Goal: Navigation & Orientation: Find specific page/section

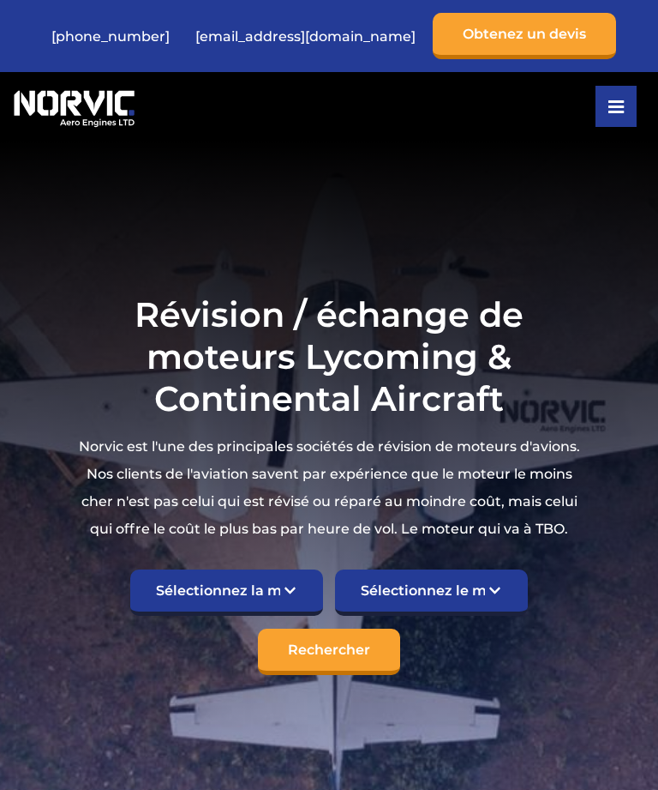
click at [284, 602] on select "Sélectionnez la marque TCM Continental Lycoming" at bounding box center [226, 592] width 193 height 46
click at [480, 582] on select "Sélectionnez le modèle Champion américain 7KCAB Bellanca Citabria IO-320-E2A Hê…" at bounding box center [431, 592] width 193 height 46
click at [484, 587] on select "Sélectionnez le modèle Champion américain 7KCAB Bellanca Citabria IO-320-E2A Hê…" at bounding box center [431, 592] width 193 height 46
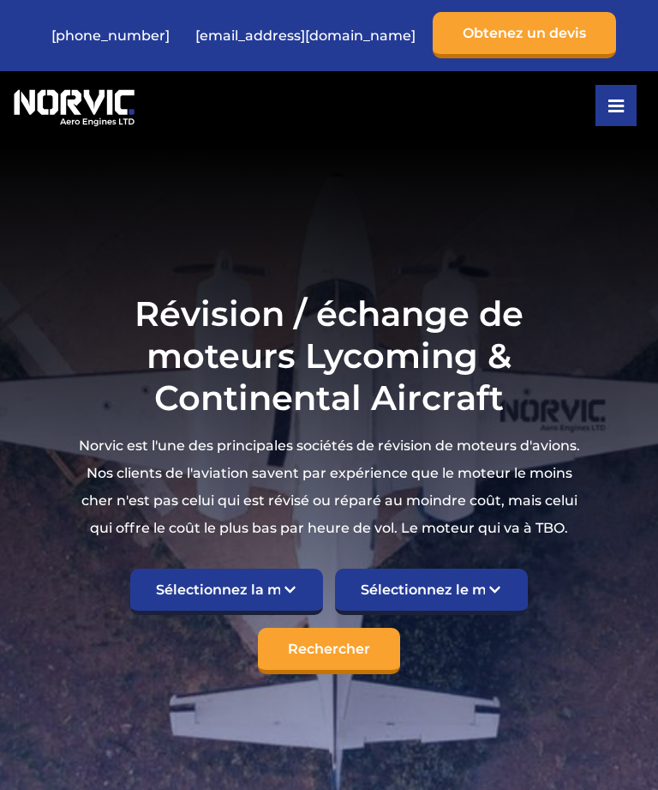
click at [299, 598] on select "Sélectionnez la marque TCM Continental Lycoming" at bounding box center [226, 591] width 193 height 46
click at [107, 536] on p "Norvic est l'une des principales sociétés de révision de moteurs d'avions. Nos …" at bounding box center [329, 487] width 511 height 110
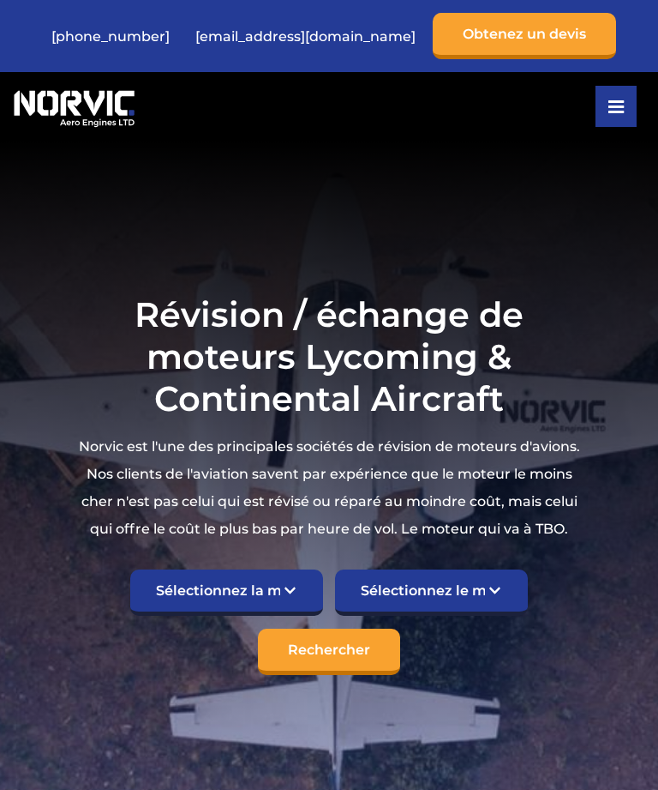
click at [602, 109] on button at bounding box center [616, 106] width 41 height 41
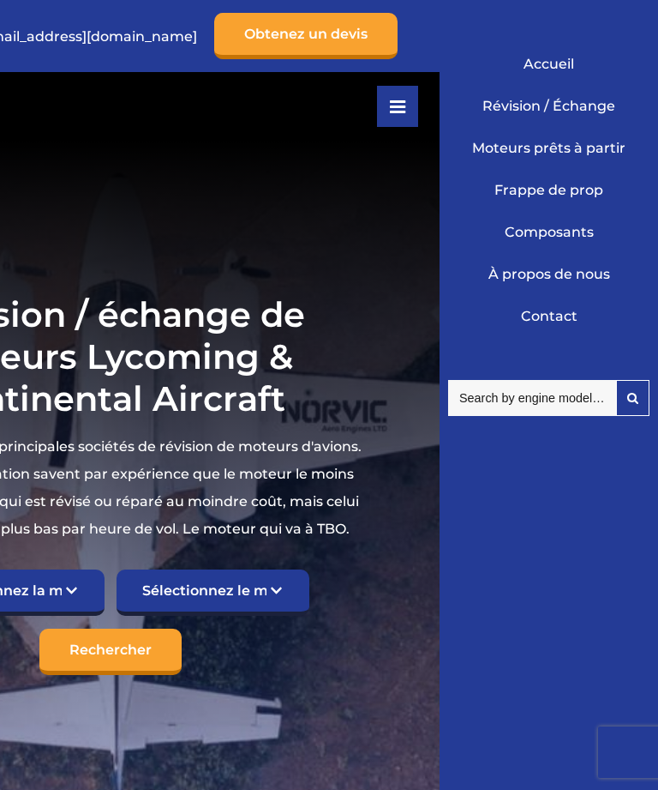
click at [604, 289] on link "À propos de nous" at bounding box center [549, 274] width 193 height 42
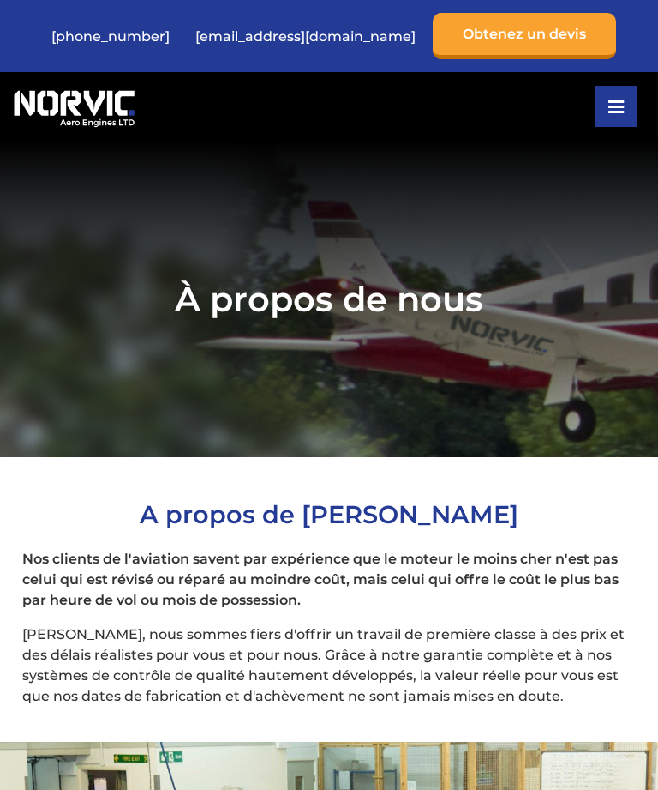
click at [610, 100] on icon at bounding box center [616, 107] width 15 height 14
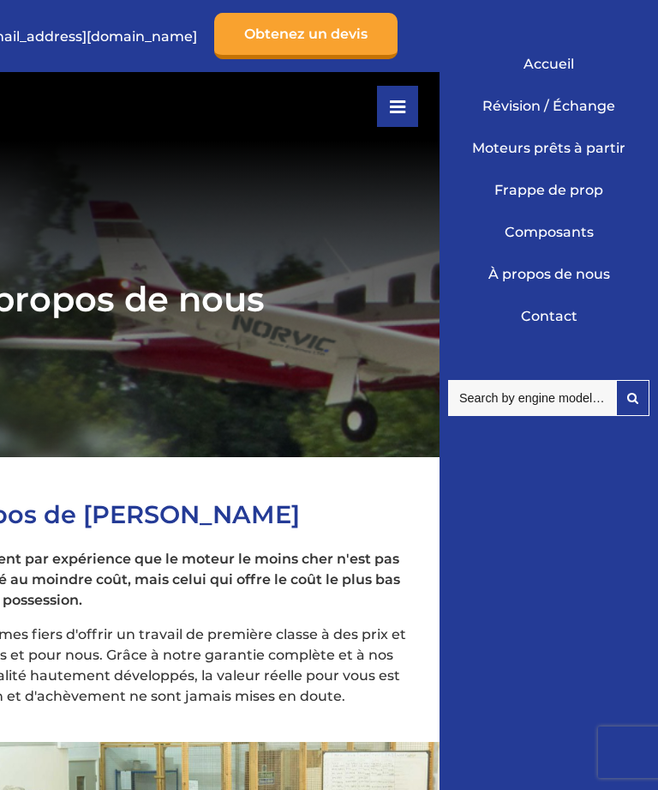
click at [562, 328] on link "Contact" at bounding box center [549, 316] width 193 height 42
click at [592, 147] on link "Moteurs prêts à partir" at bounding box center [549, 148] width 193 height 42
